Goal: Task Accomplishment & Management: Complete application form

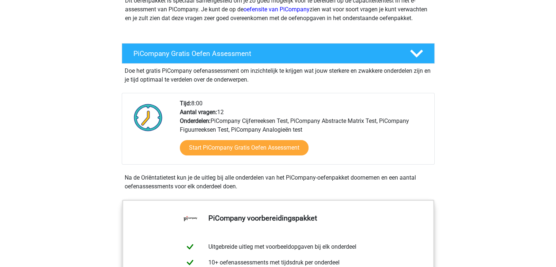
scroll to position [146, 0]
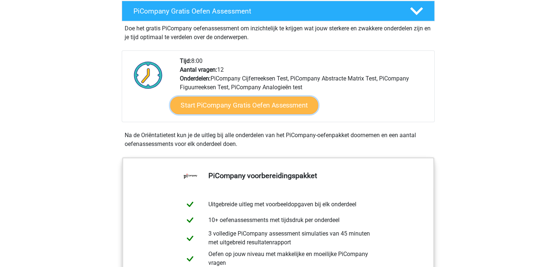
click at [285, 114] on link "Start PiCompany Gratis Oefen Assessment" at bounding box center [244, 105] width 148 height 18
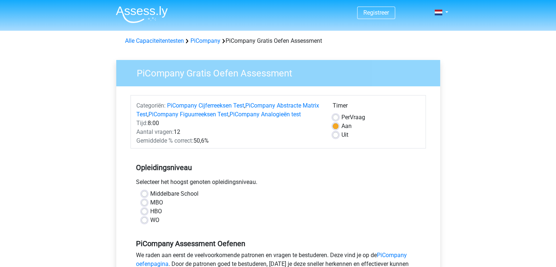
click at [445, 153] on div "PiCompany Gratis Oefen Assessment Categoriën: PiCompany Cijferreeksen Test , Pi…" at bounding box center [277, 219] width 335 height 342
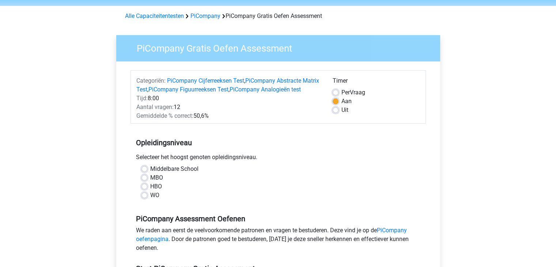
scroll to position [37, 0]
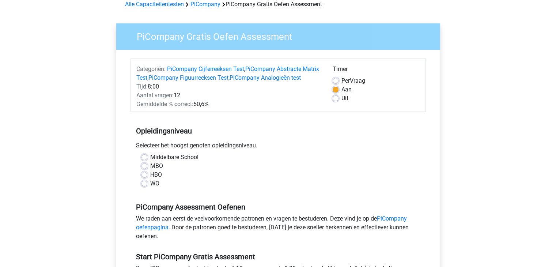
click at [150, 179] on label "HBO" at bounding box center [156, 174] width 12 height 9
click at [142, 178] on input "HBO" at bounding box center [144, 173] width 6 height 7
radio input "true"
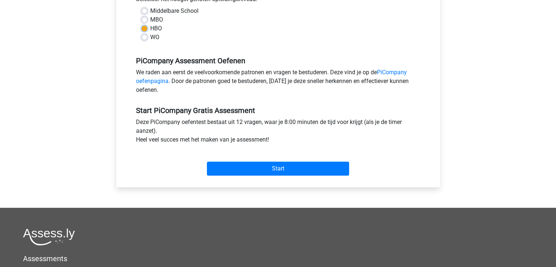
scroll to position [146, 0]
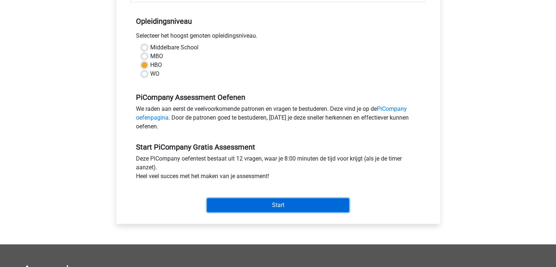
click at [243, 212] on input "Start" at bounding box center [278, 205] width 142 height 14
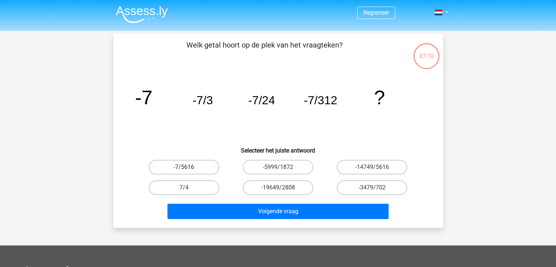
click at [183, 168] on label "-7/5616" at bounding box center [184, 167] width 70 height 15
click at [184, 168] on input "-7/5616" at bounding box center [186, 169] width 5 height 5
radio input "true"
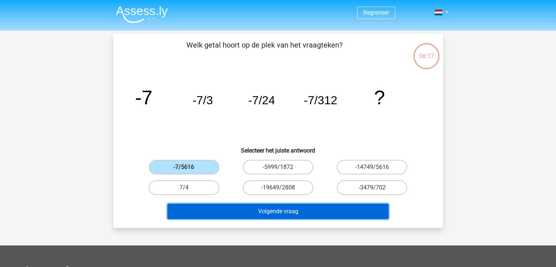
click at [259, 213] on button "Volgende vraag" at bounding box center [277, 210] width 221 height 15
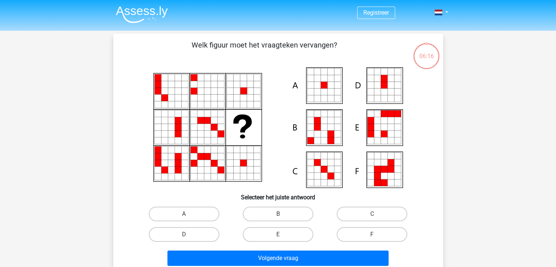
scroll to position [34, 0]
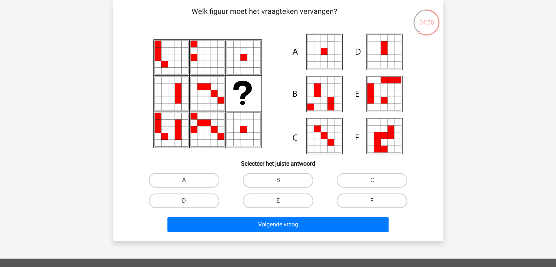
click at [306, 53] on icon at bounding box center [278, 94] width 294 height 121
click at [208, 176] on label "A" at bounding box center [184, 180] width 70 height 15
click at [188, 180] on input "A" at bounding box center [186, 182] width 5 height 5
radio input "true"
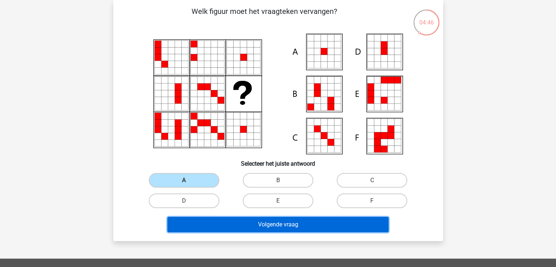
click at [263, 220] on button "Volgende vraag" at bounding box center [277, 224] width 221 height 15
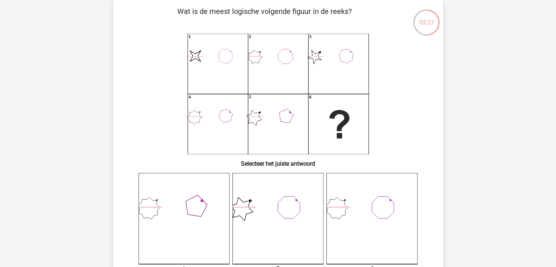
click at [385, 220] on icon at bounding box center [371, 218] width 91 height 91
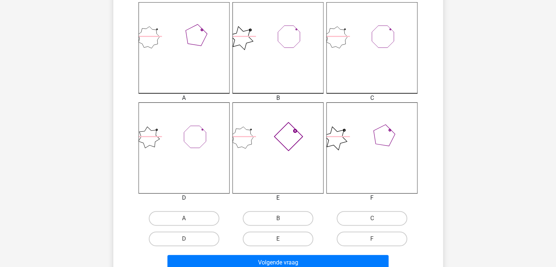
scroll to position [216, 0]
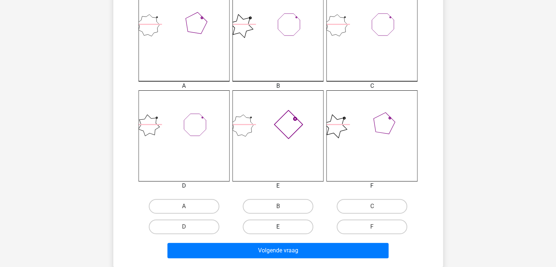
click at [253, 221] on label "E" at bounding box center [278, 226] width 70 height 15
click at [278, 226] on input "E" at bounding box center [280, 228] width 5 height 5
radio input "true"
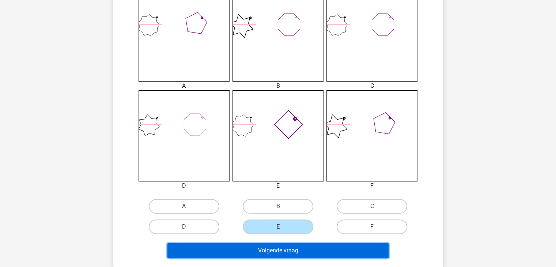
click at [292, 249] on button "Volgende vraag" at bounding box center [277, 250] width 221 height 15
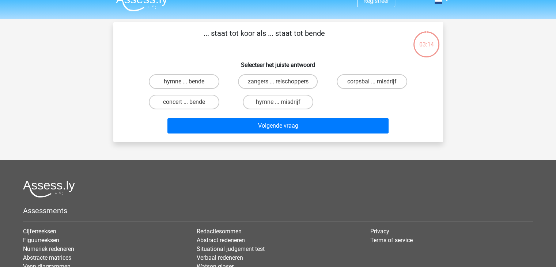
scroll to position [0, 0]
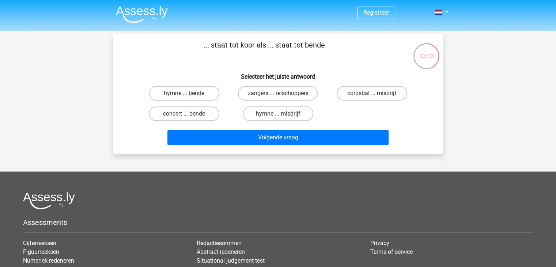
click at [470, 99] on div "Registreer" at bounding box center [278, 182] width 556 height 364
click at [288, 95] on label "zangers ... relschoppers" at bounding box center [278, 93] width 80 height 15
click at [282, 95] on input "zangers ... relschoppers" at bounding box center [280, 95] width 5 height 5
radio input "true"
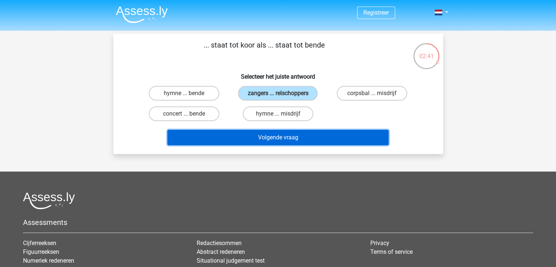
click at [321, 136] on button "Volgende vraag" at bounding box center [277, 137] width 221 height 15
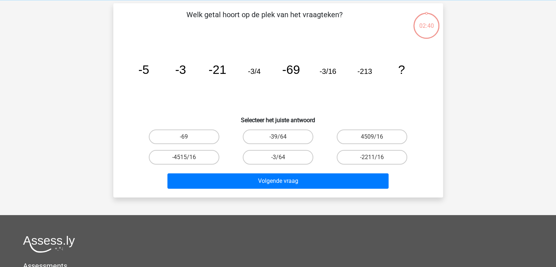
scroll to position [34, 0]
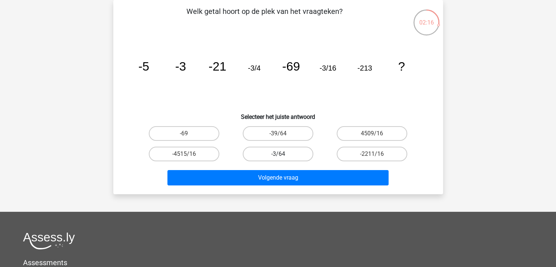
click at [275, 155] on label "-3/64" at bounding box center [278, 153] width 70 height 15
click at [278, 155] on input "-3/64" at bounding box center [280, 156] width 5 height 5
radio input "true"
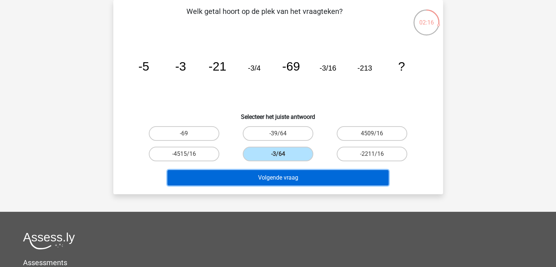
click at [291, 182] on button "Volgende vraag" at bounding box center [277, 177] width 221 height 15
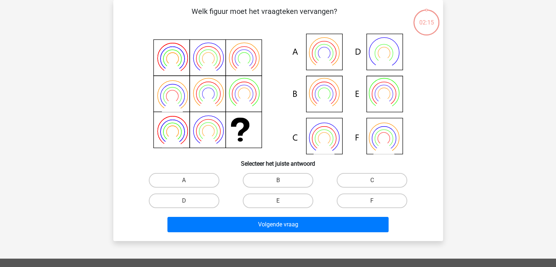
click at [465, 81] on div "Registreer" at bounding box center [278, 208] width 556 height 485
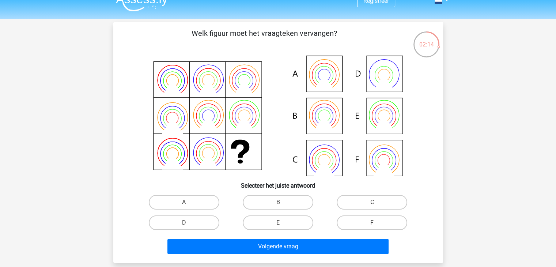
scroll to position [0, 0]
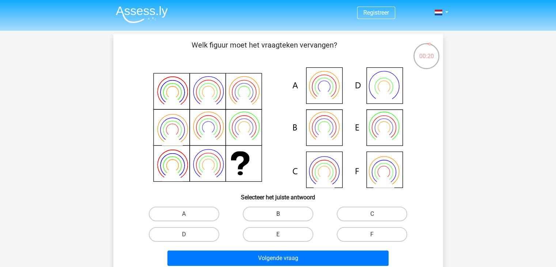
click at [283, 206] on label "B" at bounding box center [278, 213] width 70 height 15
click at [282, 214] on input "B" at bounding box center [280, 216] width 5 height 5
radio input "true"
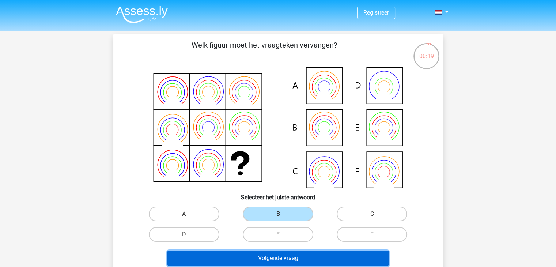
click at [285, 252] on button "Volgende vraag" at bounding box center [277, 257] width 221 height 15
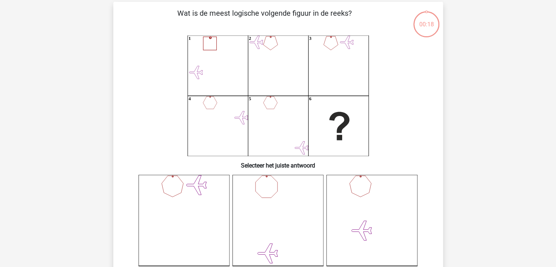
scroll to position [34, 0]
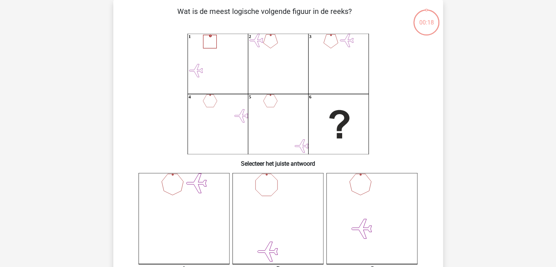
click at [405, 83] on icon "1 2 3 4 5 6" at bounding box center [278, 94] width 294 height 121
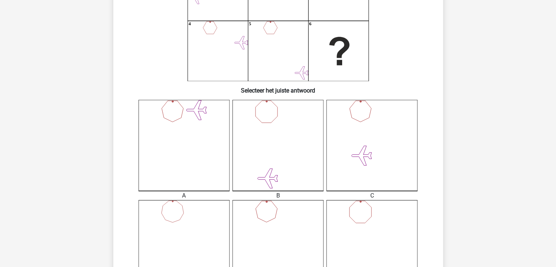
scroll to position [127, 0]
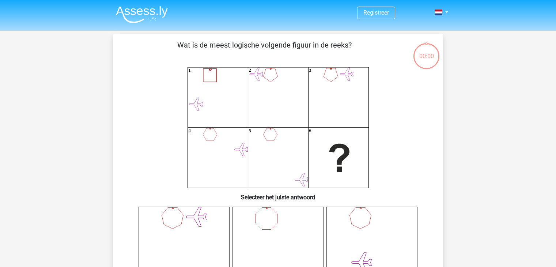
scroll to position [143, 0]
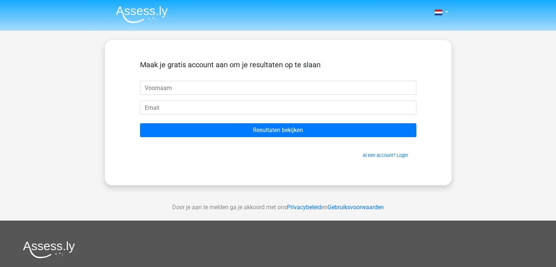
click at [177, 98] on form "Maak je gratis account aan om je resultaten op te slaan Resultaten bekijken Al …" at bounding box center [278, 109] width 276 height 98
click at [180, 80] on div "Maak je gratis account aan om je resultaten op te slaan" at bounding box center [278, 70] width 276 height 20
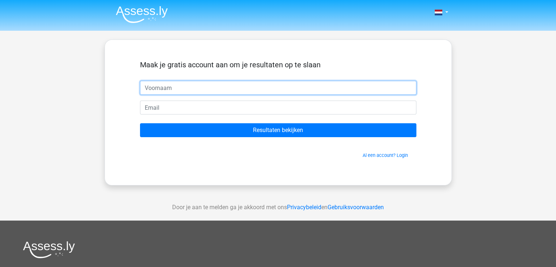
click at [180, 89] on input "text" at bounding box center [278, 88] width 276 height 14
type input "[EMAIL_ADDRESS][DOMAIN_NAME]"
drag, startPoint x: 249, startPoint y: 87, endPoint x: 25, endPoint y: 87, distance: 223.5
click at [27, 87] on div "Nederlands English" at bounding box center [278, 206] width 556 height 413
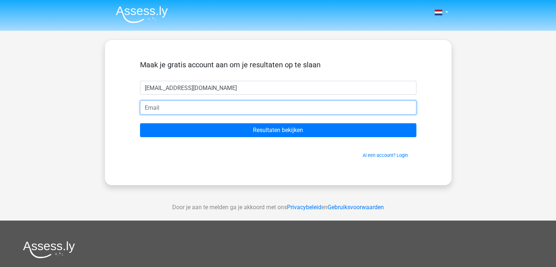
click at [185, 110] on input "email" at bounding box center [278, 107] width 276 height 14
paste input "[EMAIL_ADDRESS][DOMAIN_NAME]"
type input "[EMAIL_ADDRESS][DOMAIN_NAME]"
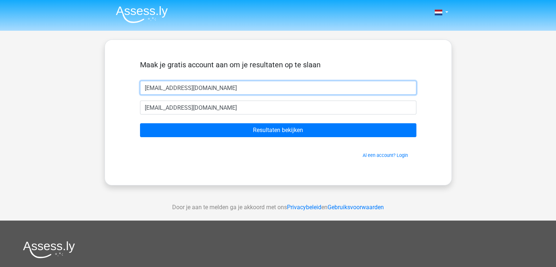
drag, startPoint x: 222, startPoint y: 87, endPoint x: 46, endPoint y: 89, distance: 176.1
click at [53, 88] on div "Nederlands English" at bounding box center [278, 206] width 556 height 413
type input "frans"
click at [140, 123] on input "Resultaten bekijken" at bounding box center [278, 130] width 276 height 14
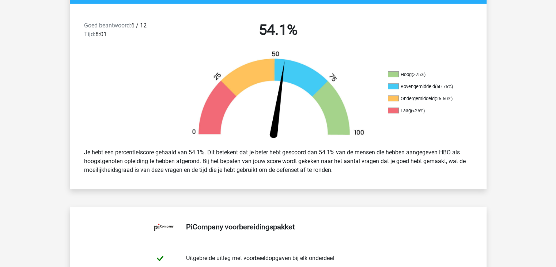
scroll to position [146, 0]
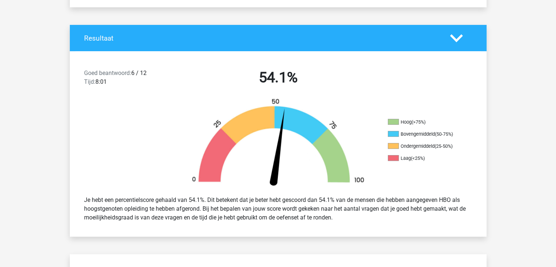
click at [355, 43] on div "Resultaat" at bounding box center [278, 38] width 416 height 26
click at [394, 95] on div "Goed beantwoord: 6 / 12 Tijd: 8:01 54.1%" at bounding box center [278, 79] width 416 height 38
